Goal: Download file/media

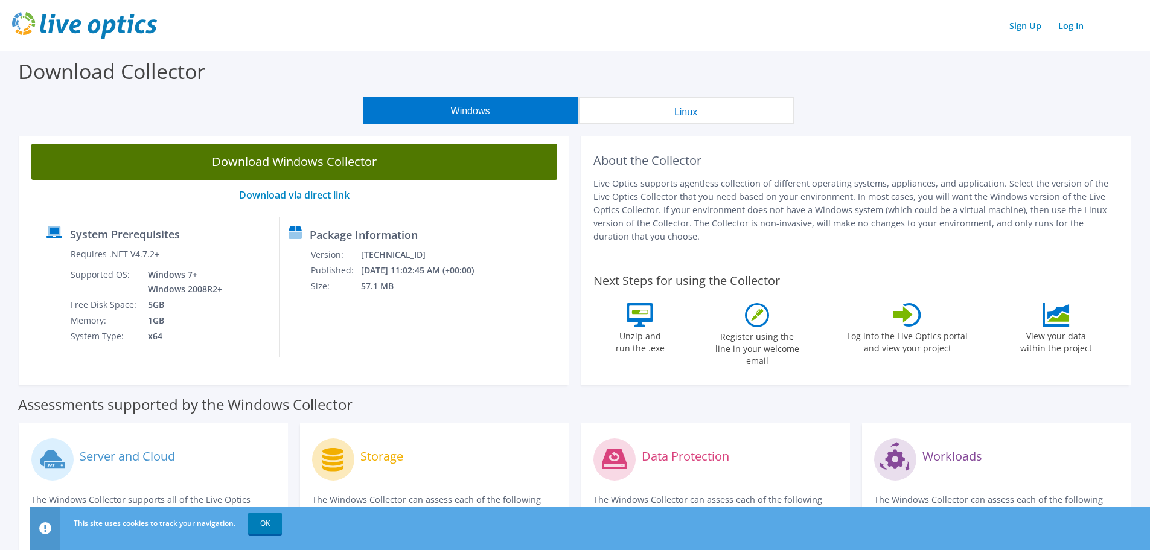
click at [260, 168] on link "Download Windows Collector" at bounding box center [294, 162] width 526 height 36
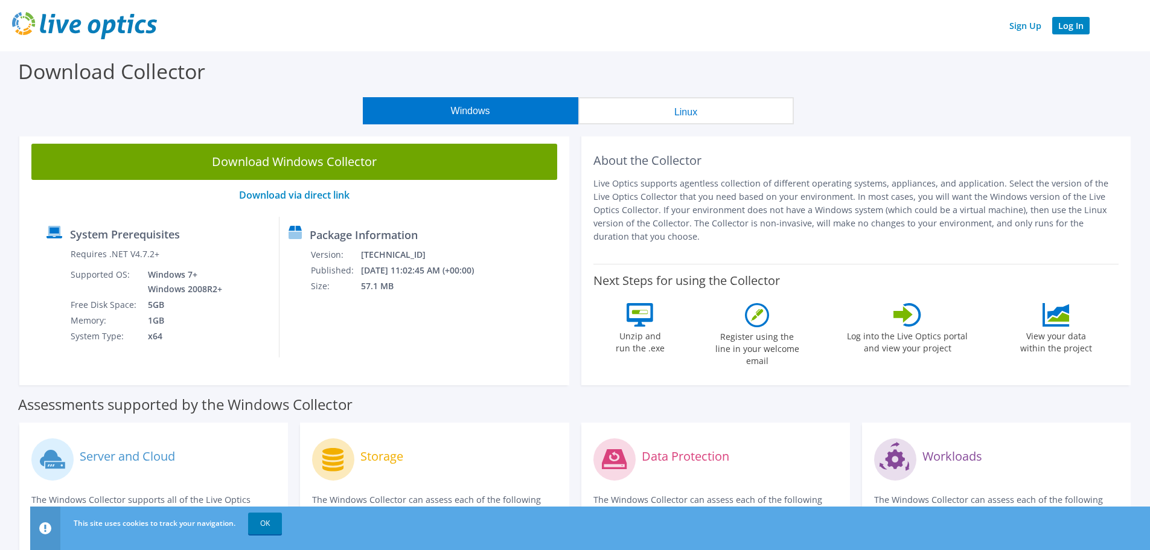
click at [1058, 31] on link "Log In" at bounding box center [1070, 26] width 37 height 18
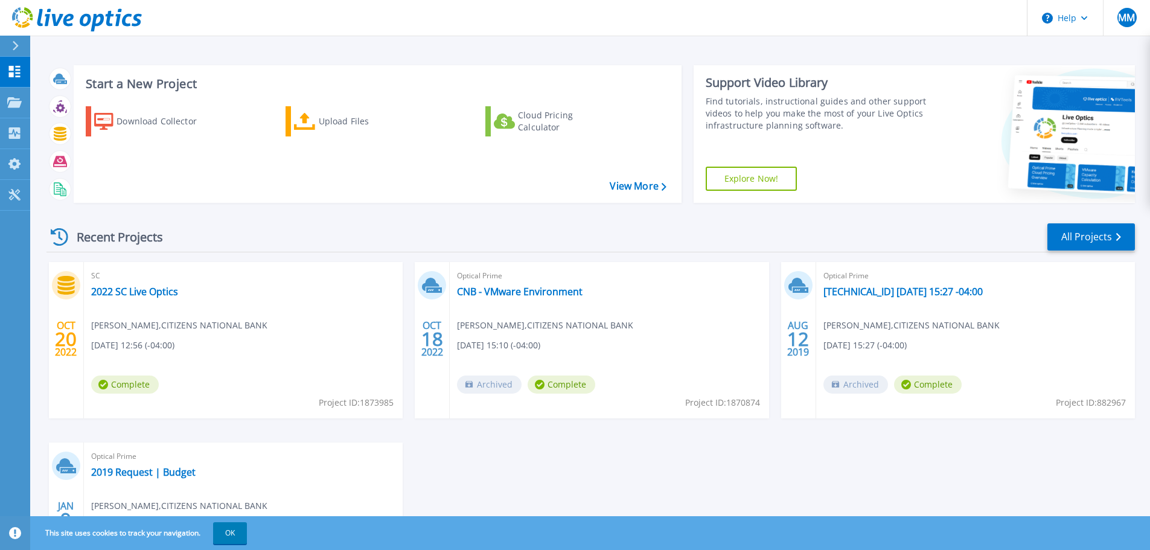
click at [238, 168] on div "Download Collector Upload Files Cloud Pricing Calculator" at bounding box center [375, 147] width 599 height 100
click at [170, 126] on div "Download Collector" at bounding box center [165, 121] width 97 height 24
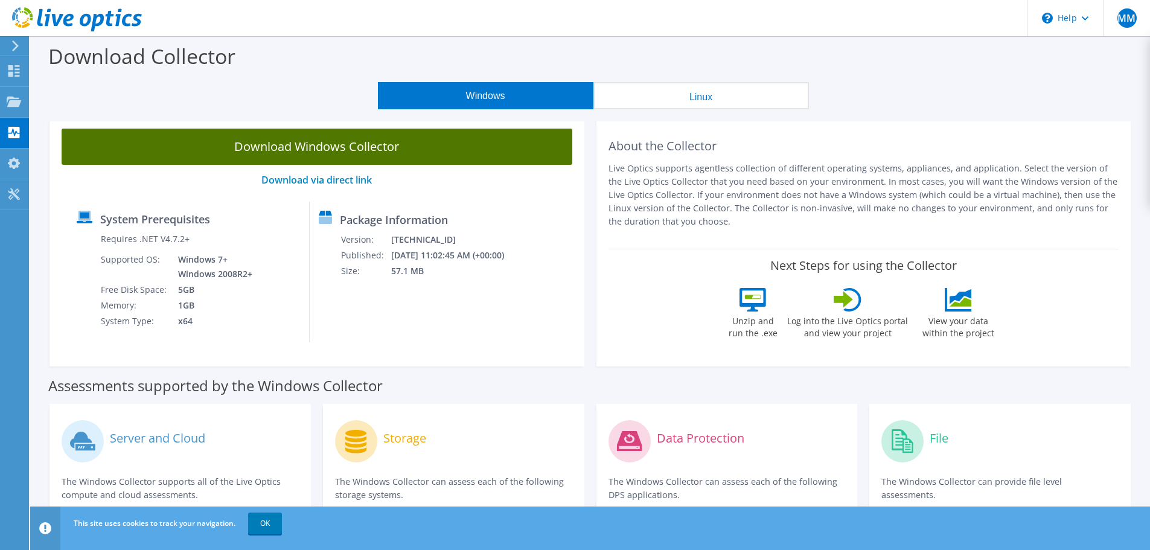
click at [371, 146] on link "Download Windows Collector" at bounding box center [317, 147] width 511 height 36
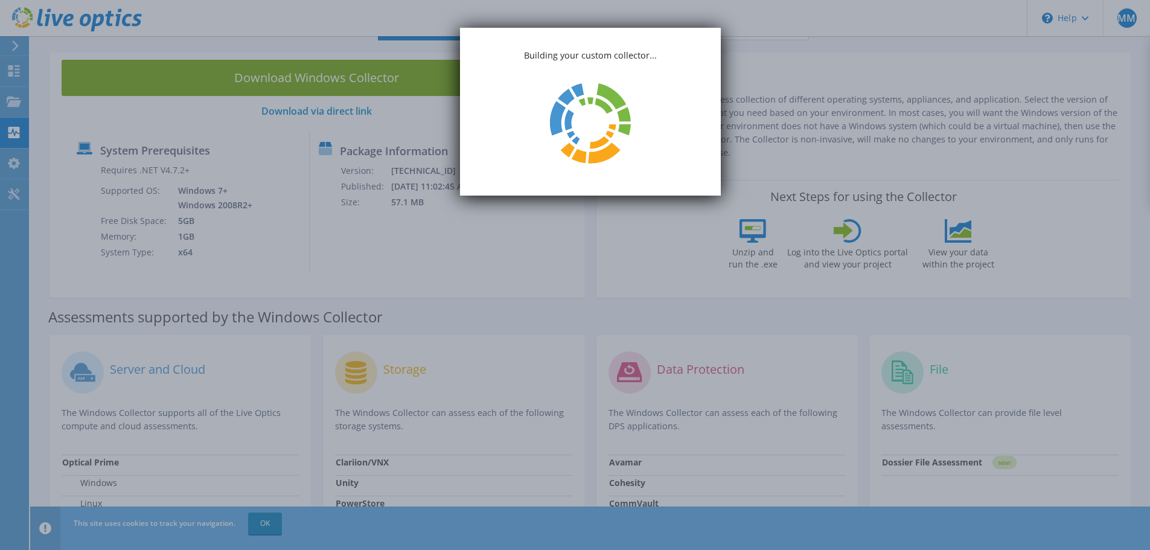
scroll to position [121, 0]
